Goal: Task Accomplishment & Management: Complete application form

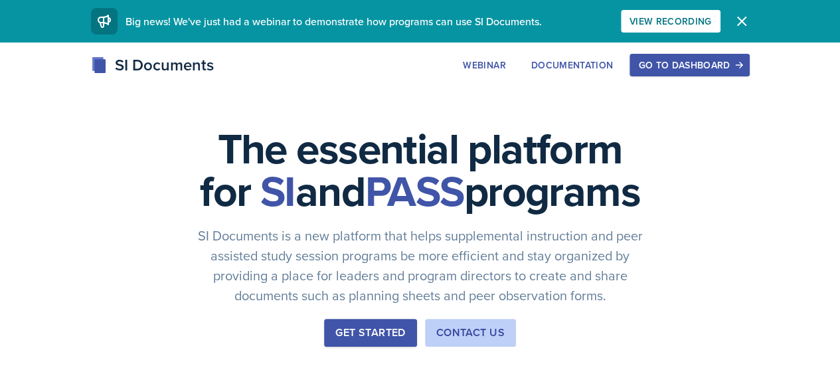
click at [740, 70] on div "Go to Dashboard" at bounding box center [689, 65] width 102 height 11
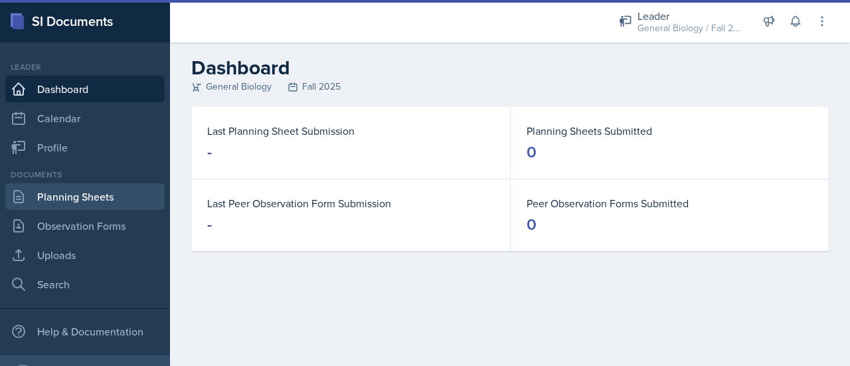
click at [42, 204] on link "Planning Sheets" at bounding box center [84, 196] width 159 height 27
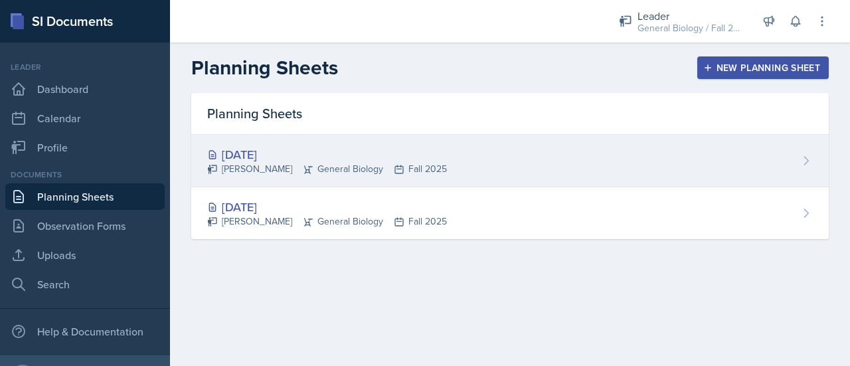
click at [293, 157] on div "[DATE]" at bounding box center [327, 154] width 240 height 18
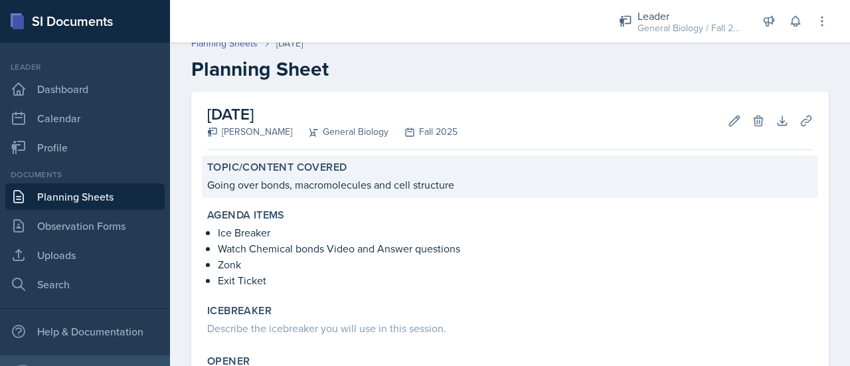
scroll to position [15, 0]
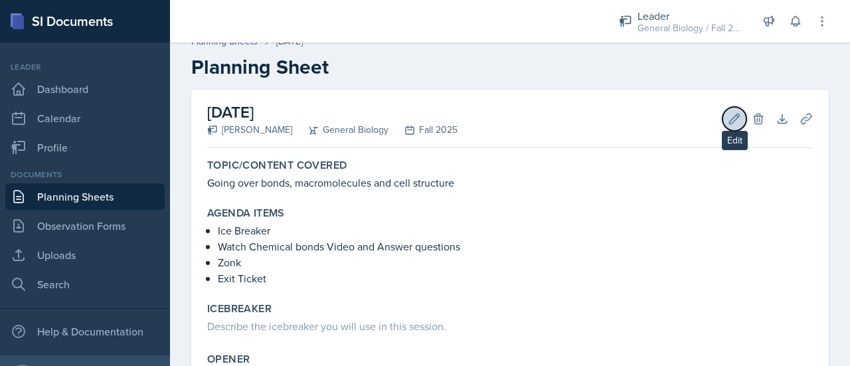
click at [728, 121] on icon at bounding box center [734, 118] width 13 height 13
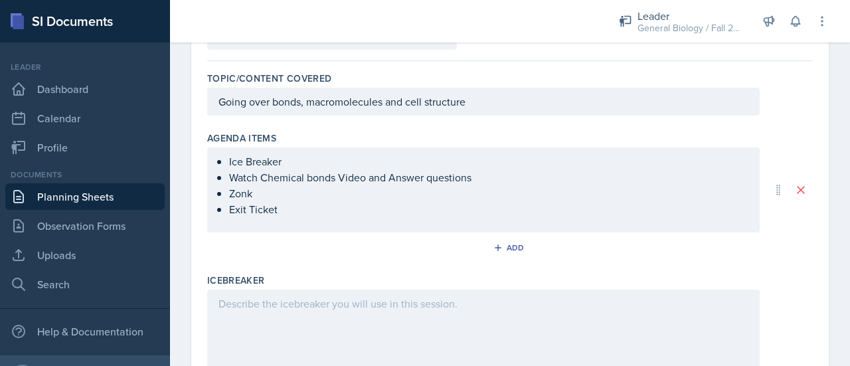
scroll to position [112, 0]
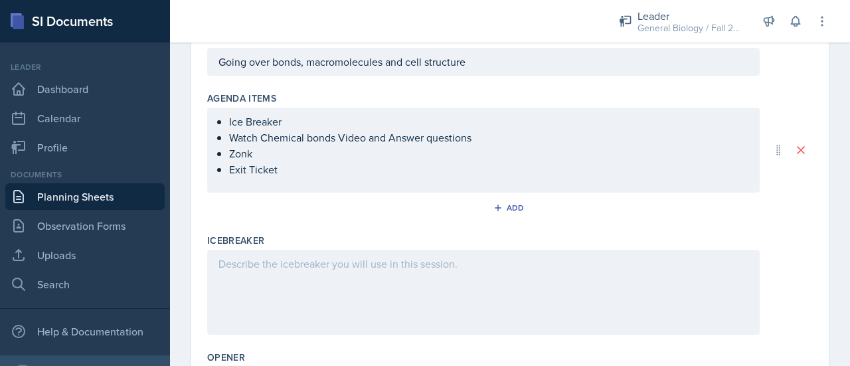
click at [293, 154] on p "Zonk" at bounding box center [488, 153] width 519 height 16
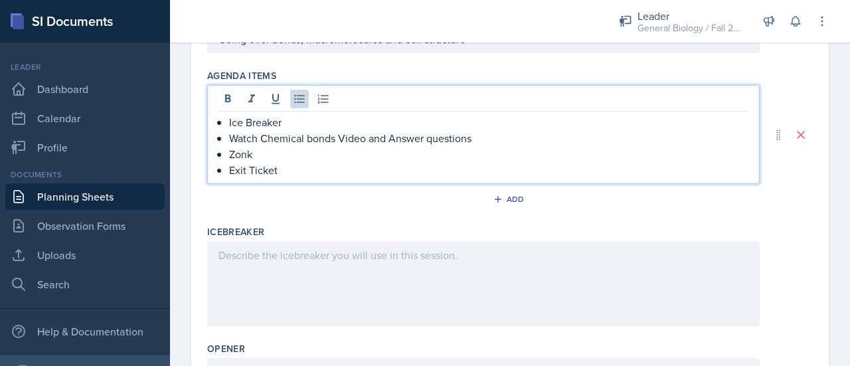
click at [293, 154] on p "Zonk" at bounding box center [488, 154] width 519 height 16
click at [293, 156] on p "Zonk" at bounding box center [488, 154] width 519 height 16
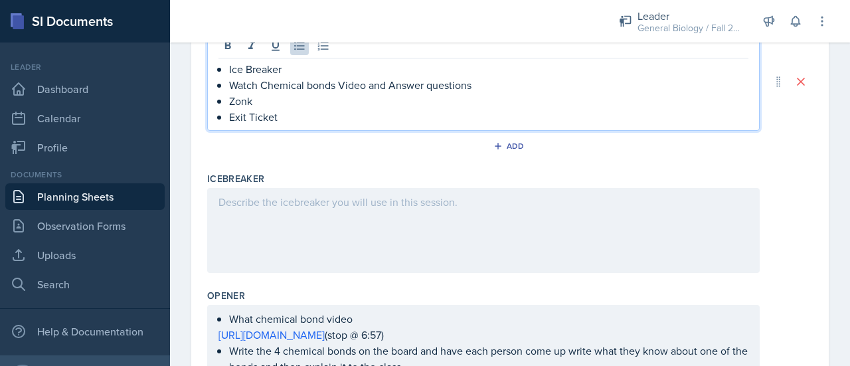
click at [309, 210] on div at bounding box center [483, 230] width 552 height 85
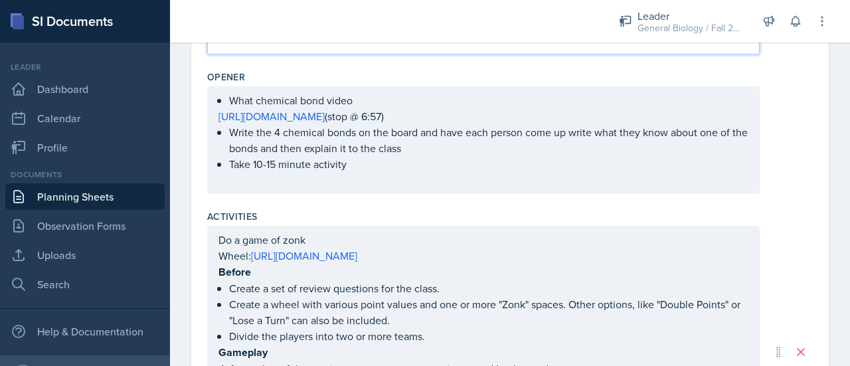
scroll to position [430, 0]
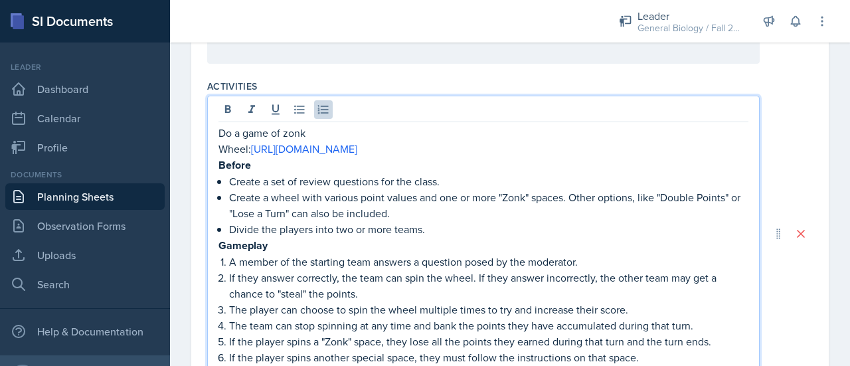
click at [434, 270] on p "If they answer correctly, the team can spin the wheel. If they answer incorrect…" at bounding box center [488, 286] width 519 height 32
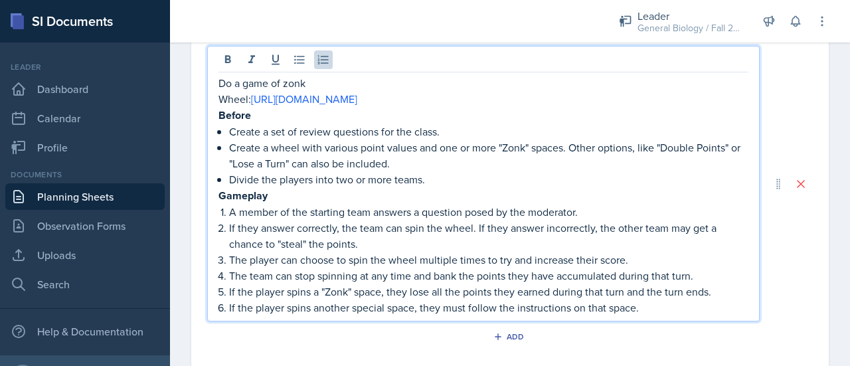
scroll to position [610, 0]
click at [438, 186] on p "Gameplay" at bounding box center [483, 194] width 530 height 17
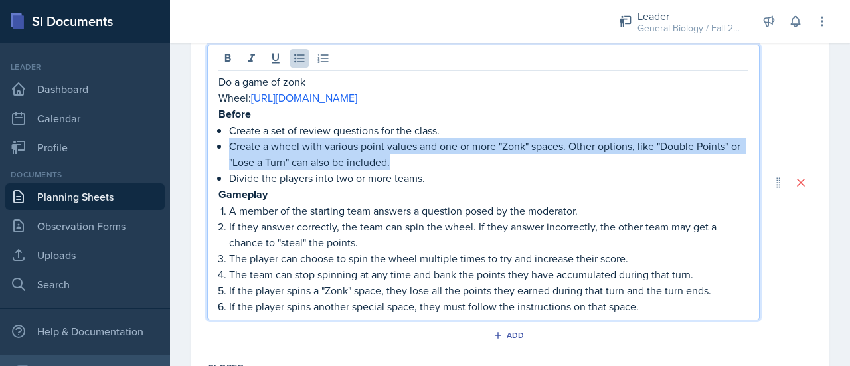
drag, startPoint x: 406, startPoint y: 162, endPoint x: 212, endPoint y: 143, distance: 194.8
click at [212, 143] on div "Do a game of zonk Wheel: [URL][DOMAIN_NAME] Before Create a set of review quest…" at bounding box center [483, 182] width 552 height 276
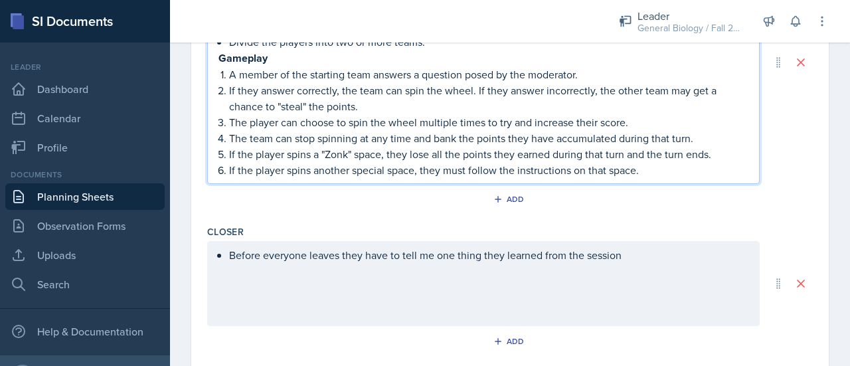
scroll to position [714, 0]
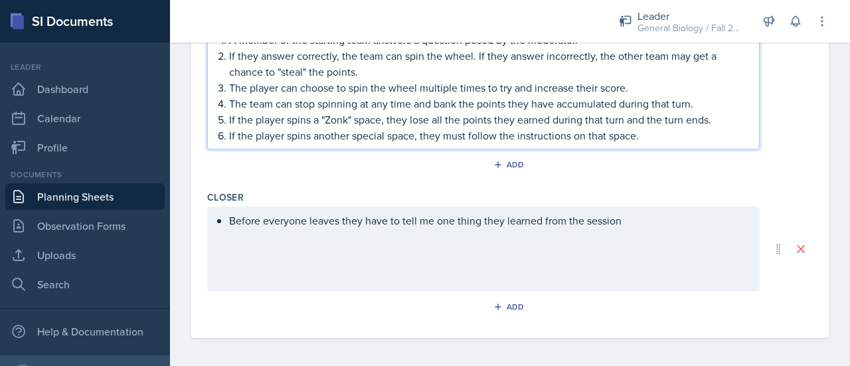
click at [402, 232] on div "Before everyone leaves they have to tell me one thing they learned from the ses…" at bounding box center [483, 248] width 552 height 85
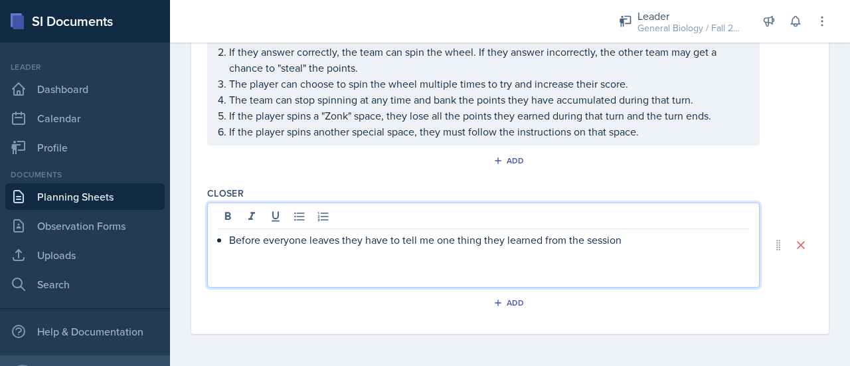
scroll to position [726, 0]
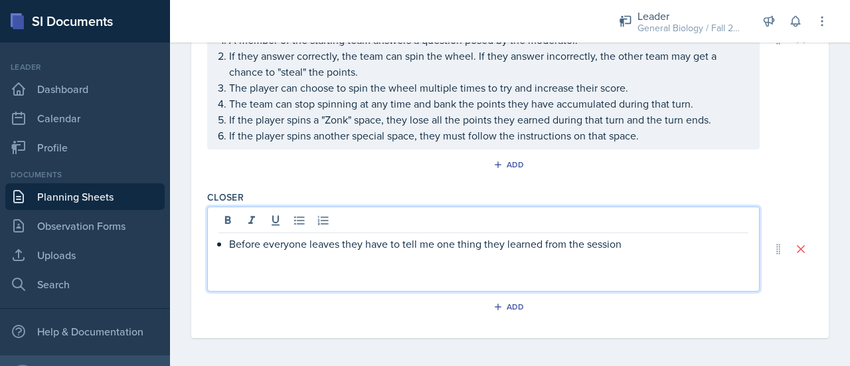
click at [655, 240] on p "Before everyone leaves they have to tell me one thing they learned from the ses…" at bounding box center [488, 244] width 519 height 16
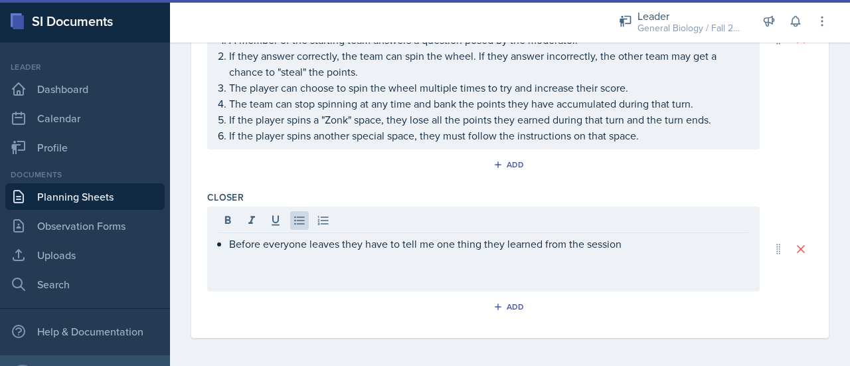
click at [511, 185] on div "Closer Before everyone leaves they have to tell me one thing they learned from …" at bounding box center [510, 256] width 606 height 142
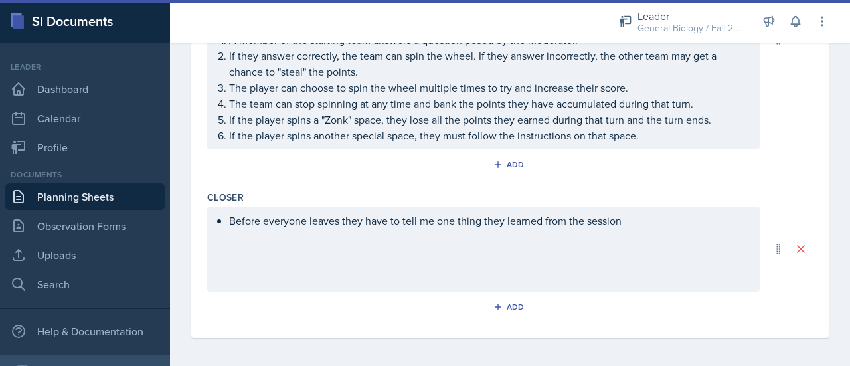
click at [613, 223] on div "Before everyone leaves they have to tell me one thing they learned from the ses…" at bounding box center [483, 248] width 552 height 85
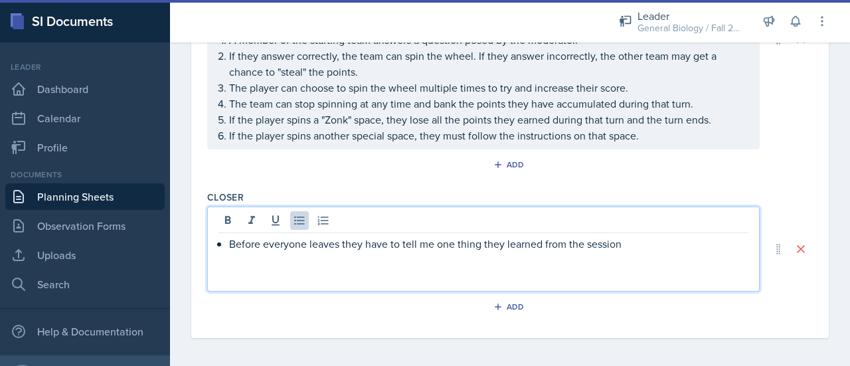
click at [639, 240] on p "Before everyone leaves they have to tell me one thing they learned from the ses…" at bounding box center [488, 244] width 519 height 16
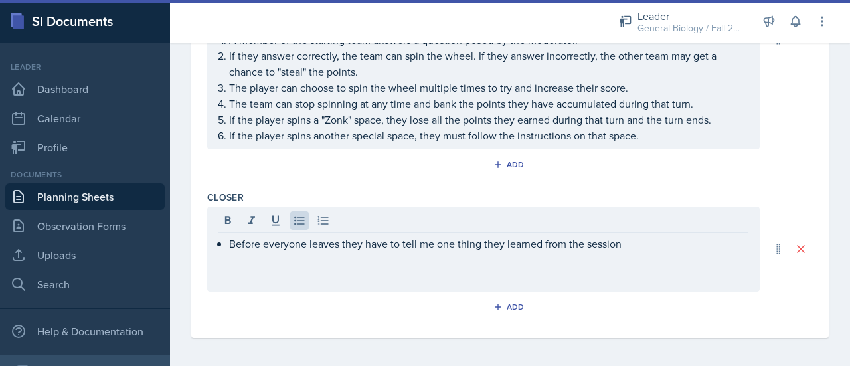
click at [640, 165] on div "Add" at bounding box center [510, 167] width 606 height 25
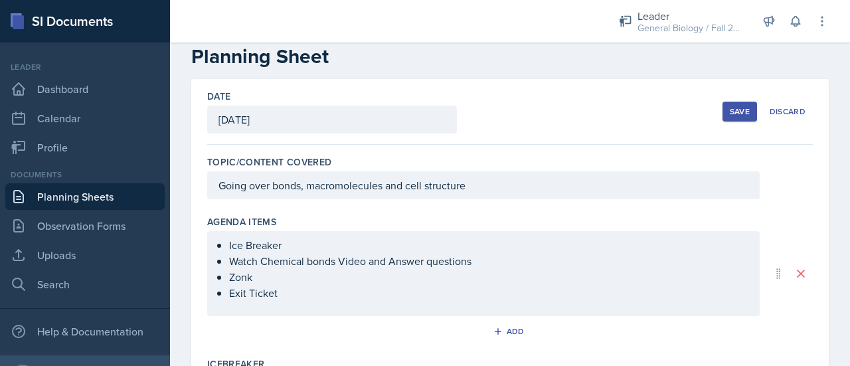
scroll to position [12, 0]
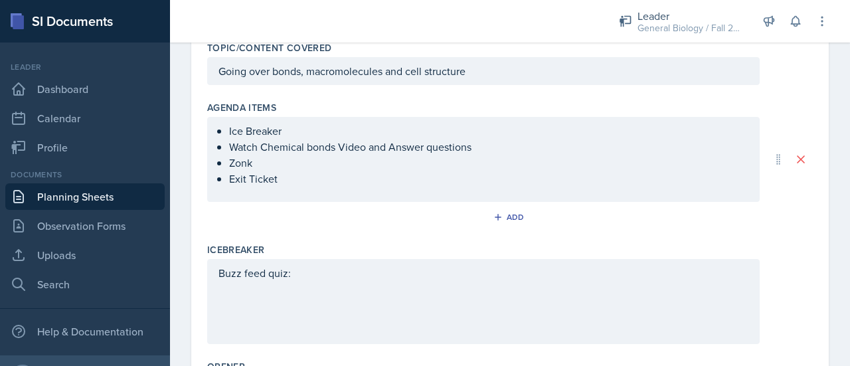
click at [327, 282] on p at bounding box center [483, 289] width 530 height 16
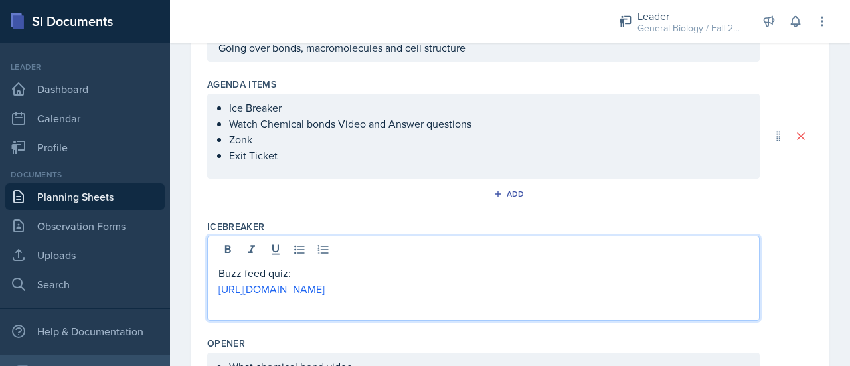
click at [434, 209] on div "Agenda items Ice Breaker Watch Chemical bonds Video and Answer questions Zonk E…" at bounding box center [510, 143] width 606 height 142
click at [641, 268] on div "Buzz feed quiz: [URL][DOMAIN_NAME]" at bounding box center [483, 289] width 530 height 48
click at [384, 270] on p "Buzz feed quiz:" at bounding box center [483, 273] width 530 height 16
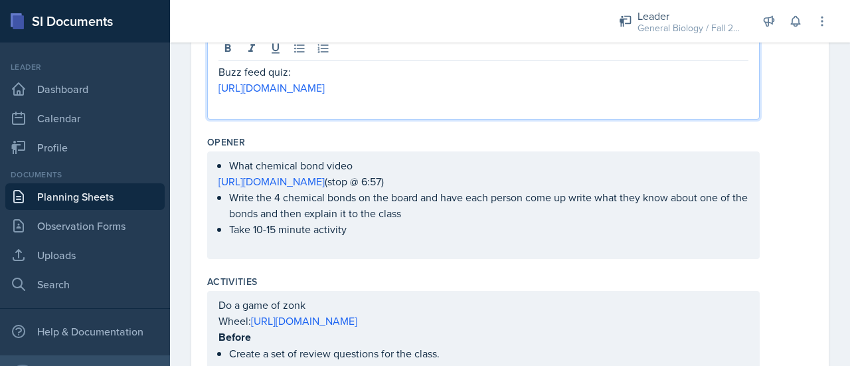
click at [445, 221] on p "Take 10-15 minute activity" at bounding box center [488, 229] width 519 height 16
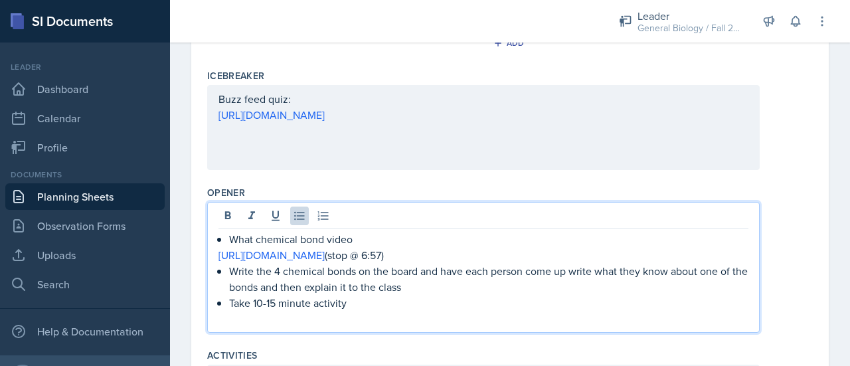
scroll to position [315, 0]
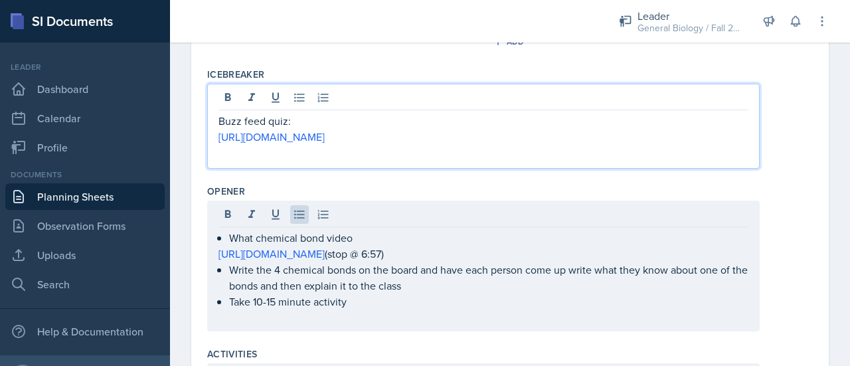
click at [645, 129] on p "[URL][DOMAIN_NAME]" at bounding box center [483, 137] width 530 height 16
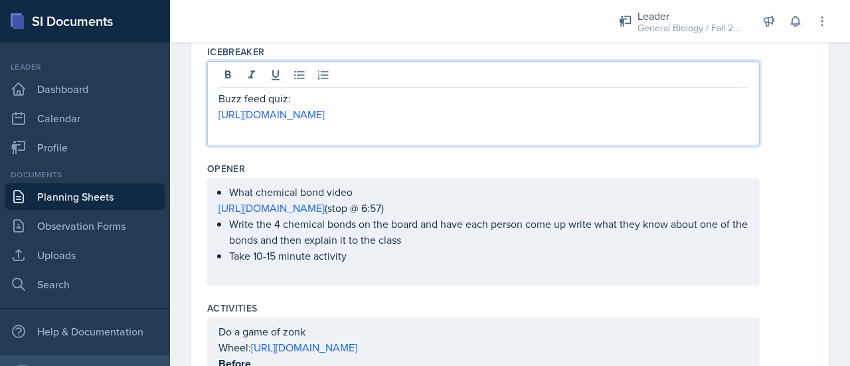
click at [477, 235] on div "What chemical bond video [URL][DOMAIN_NAME] (stop @ 6:57) Write the 4 chemical …" at bounding box center [483, 232] width 530 height 96
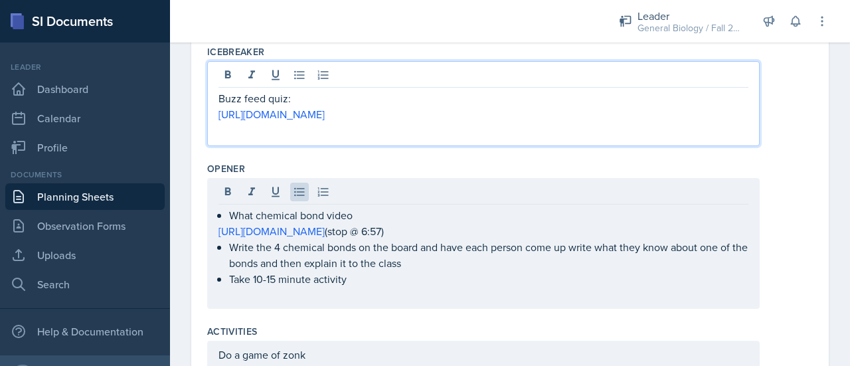
click at [650, 112] on div "Buzz feed quiz: [URL][DOMAIN_NAME]" at bounding box center [483, 114] width 530 height 48
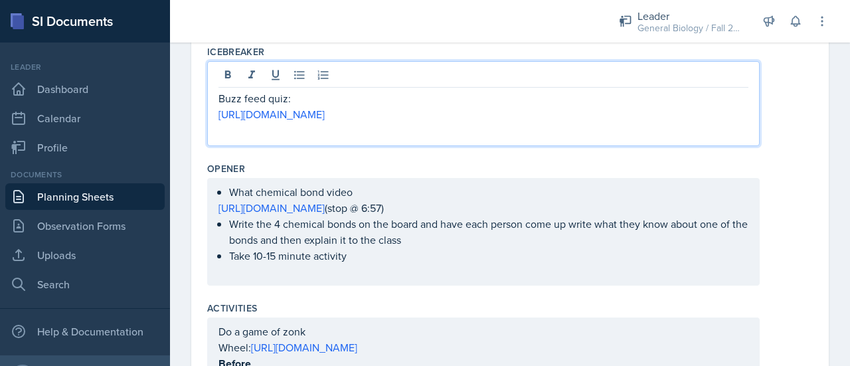
click at [641, 109] on p "[URL][DOMAIN_NAME]" at bounding box center [483, 114] width 530 height 16
click at [463, 274] on div "What chemical bond video [URL][DOMAIN_NAME] (stop @ 6:57) Write the 4 chemical …" at bounding box center [483, 232] width 530 height 96
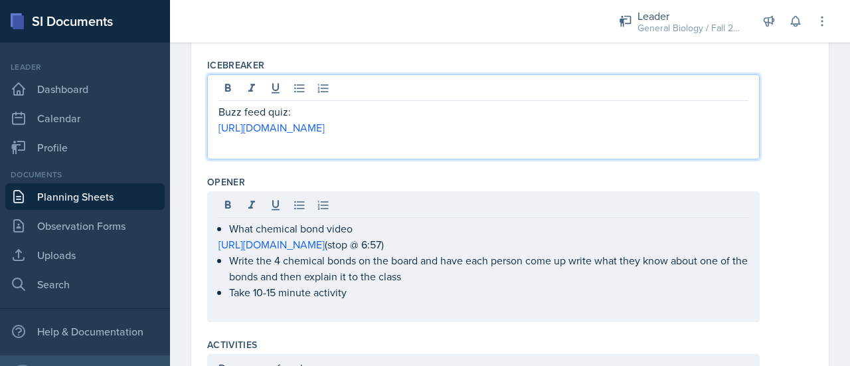
drag, startPoint x: 626, startPoint y: 127, endPoint x: 193, endPoint y: 130, distance: 433.6
click at [193, 130] on div "Date [DATE] [DATE] 31 1 2 3 4 5 6 7 8 9 10 11 12 13 14 15 16 17 18 19 20 21 22 …" at bounding box center [509, 271] width 637 height 983
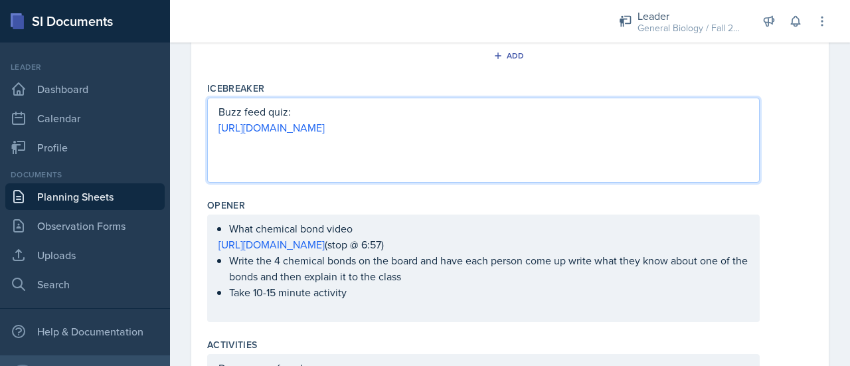
copy link "[URL][DOMAIN_NAME]"
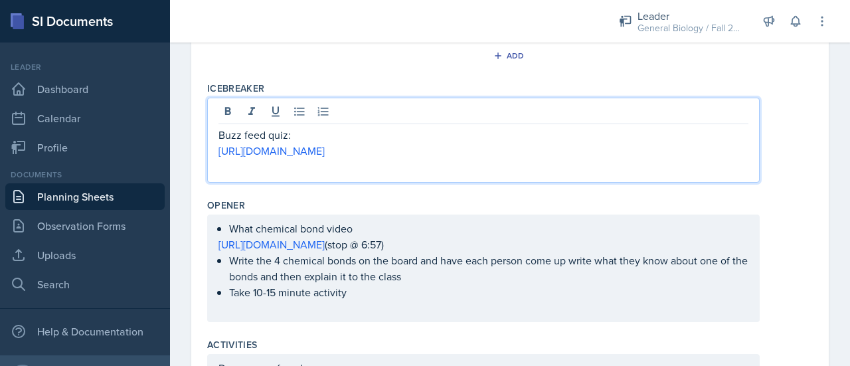
scroll to position [324, 0]
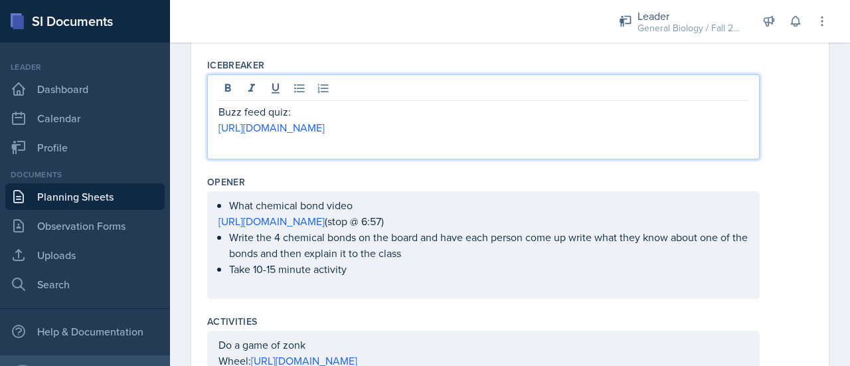
click at [424, 244] on div "What chemical bond video [URL][DOMAIN_NAME] (stop @ 6:57) Write the 4 chemical …" at bounding box center [483, 245] width 530 height 96
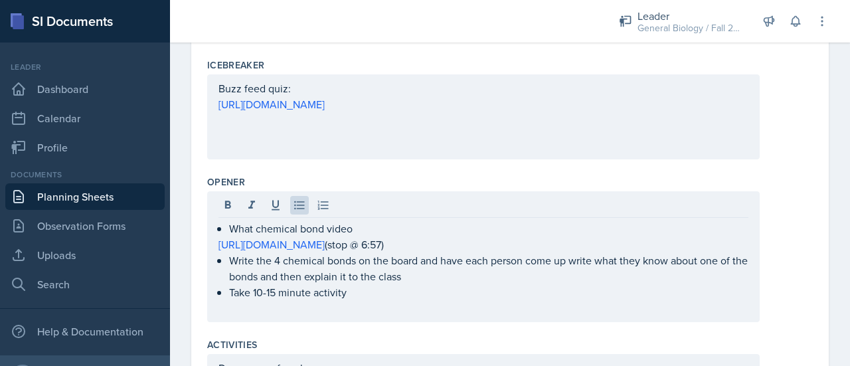
drag, startPoint x: 218, startPoint y: 238, endPoint x: 404, endPoint y: 299, distance: 195.5
click at [404, 299] on div "What chemical bond video [URL][DOMAIN_NAME] (stop @ 6:57) Write the 4 chemical …" at bounding box center [483, 256] width 552 height 131
drag, startPoint x: 215, startPoint y: 241, endPoint x: 318, endPoint y: 237, distance: 103.0
click at [318, 237] on div "What chemical bond video [URL][DOMAIN_NAME] (stop @ 6:57) Write the 4 chemical …" at bounding box center [483, 256] width 552 height 131
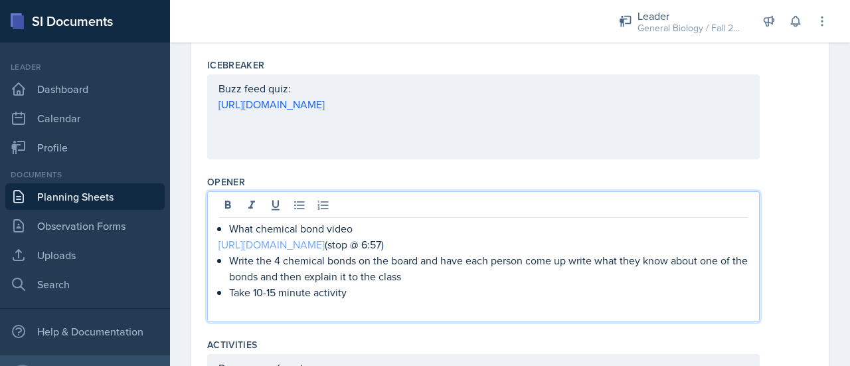
click at [325, 240] on link "[URL][DOMAIN_NAME]" at bounding box center [271, 244] width 106 height 15
click at [459, 248] on p "[URL][DOMAIN_NAME] (stop @ 6:57)" at bounding box center [483, 244] width 530 height 16
click at [643, 246] on p "[URL][DOMAIN_NAME] (start @ 33 seconds and top @ 6:57)" at bounding box center [483, 244] width 530 height 16
click at [327, 144] on div "Buzz feed quiz: [URL][DOMAIN_NAME]" at bounding box center [483, 116] width 552 height 85
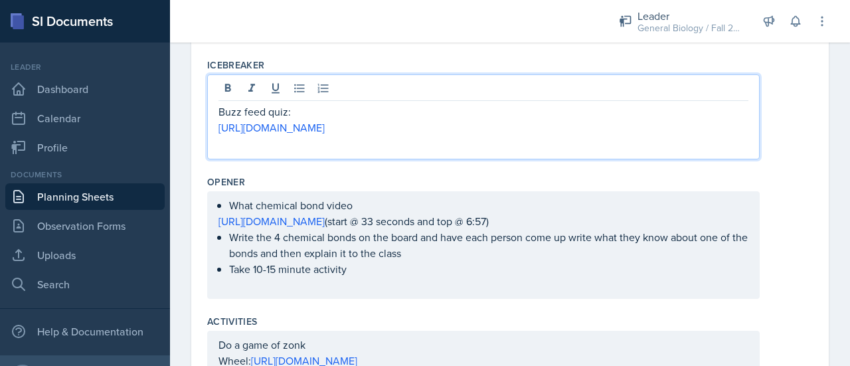
scroll to position [347, 0]
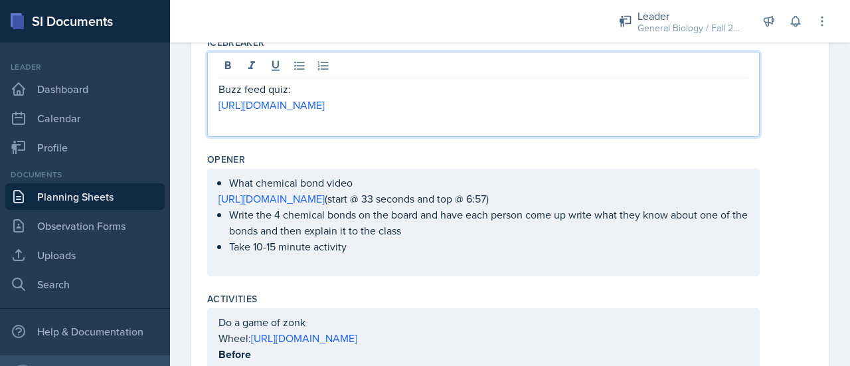
click at [469, 166] on div "Opener What chemical bond video [URL][DOMAIN_NAME] (start @ 33 seconds and top …" at bounding box center [510, 216] width 606 height 139
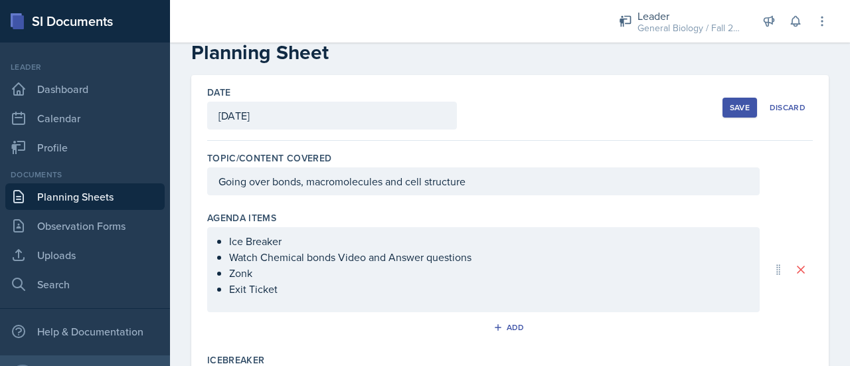
scroll to position [0, 0]
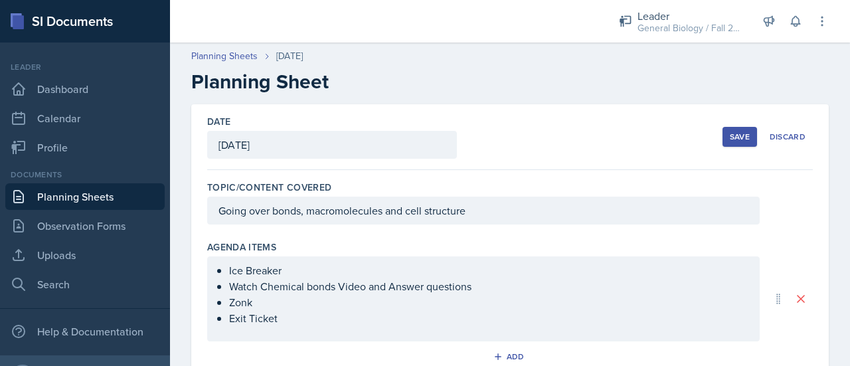
click at [730, 138] on div "Save" at bounding box center [740, 136] width 20 height 11
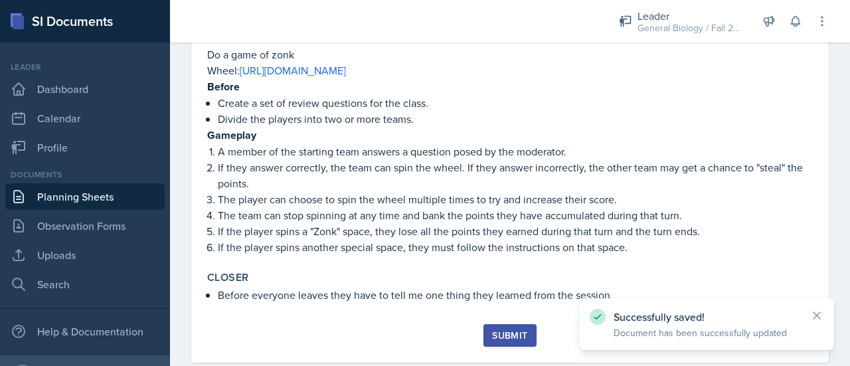
scroll to position [515, 0]
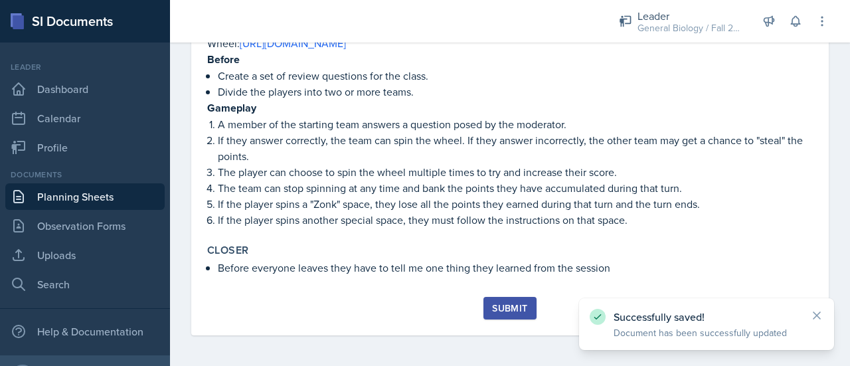
click at [515, 307] on div "Submit" at bounding box center [509, 308] width 35 height 11
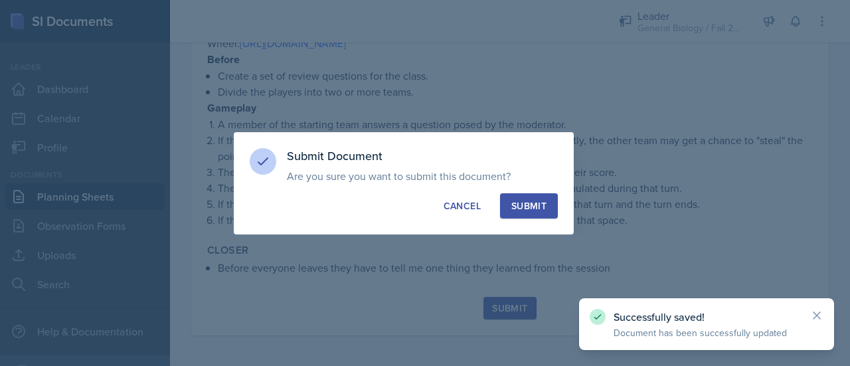
click at [535, 211] on div "Submit" at bounding box center [528, 205] width 35 height 13
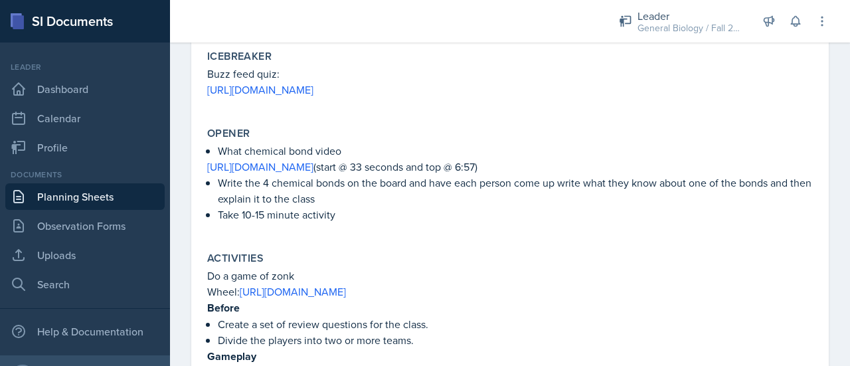
scroll to position [270, 0]
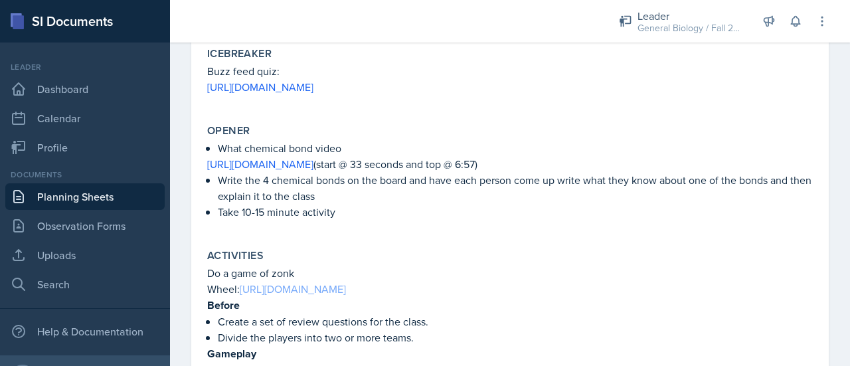
click at [346, 289] on link "[URL][DOMAIN_NAME]" at bounding box center [293, 289] width 106 height 15
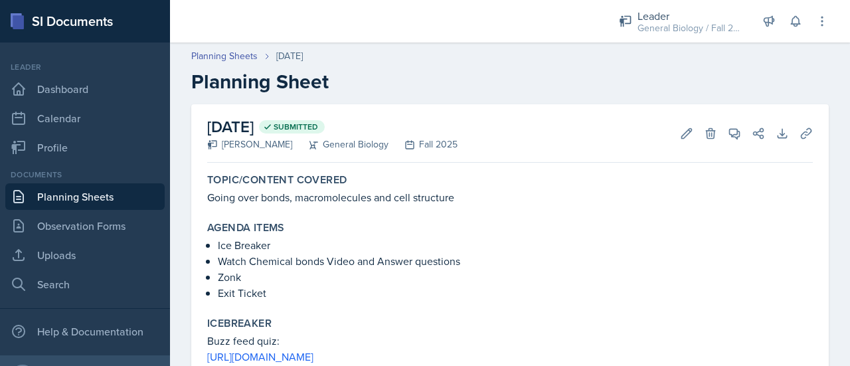
scroll to position [477, 0]
